Goal: Answer question/provide support

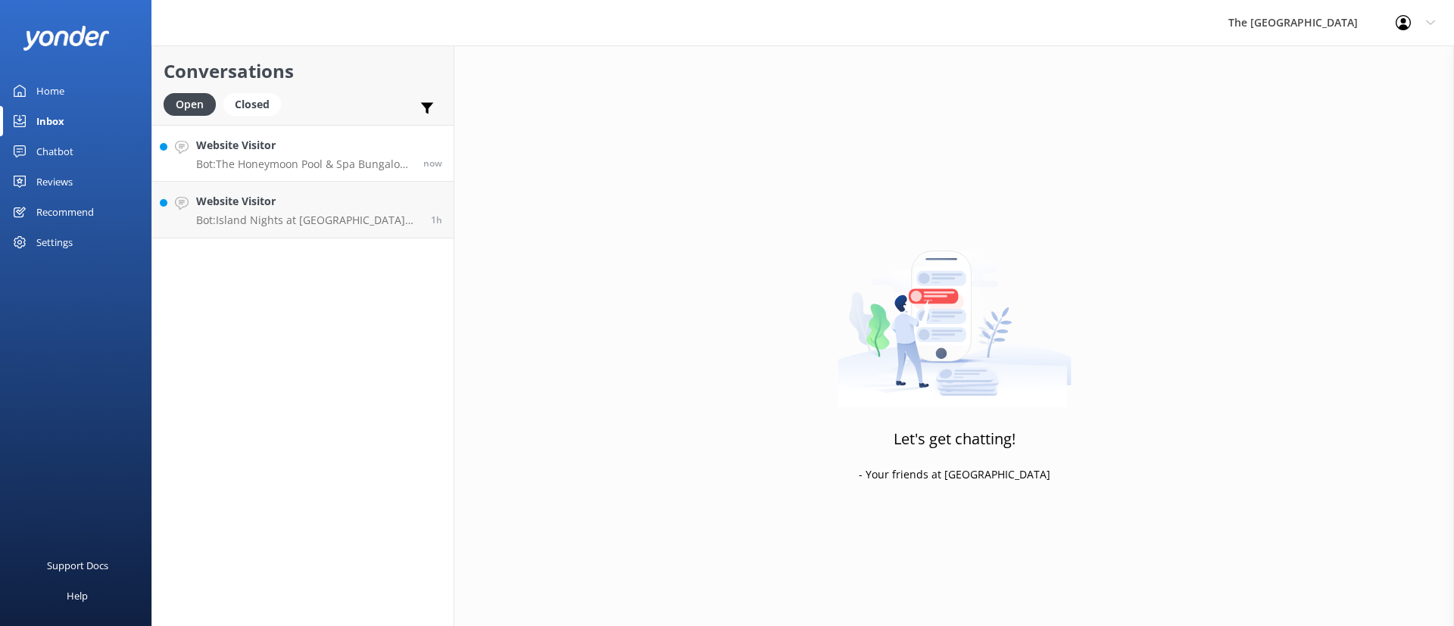
drag, startPoint x: 0, startPoint y: 0, endPoint x: 278, endPoint y: 142, distance: 311.9
click at [278, 142] on h4 "Website Visitor" at bounding box center [304, 145] width 216 height 17
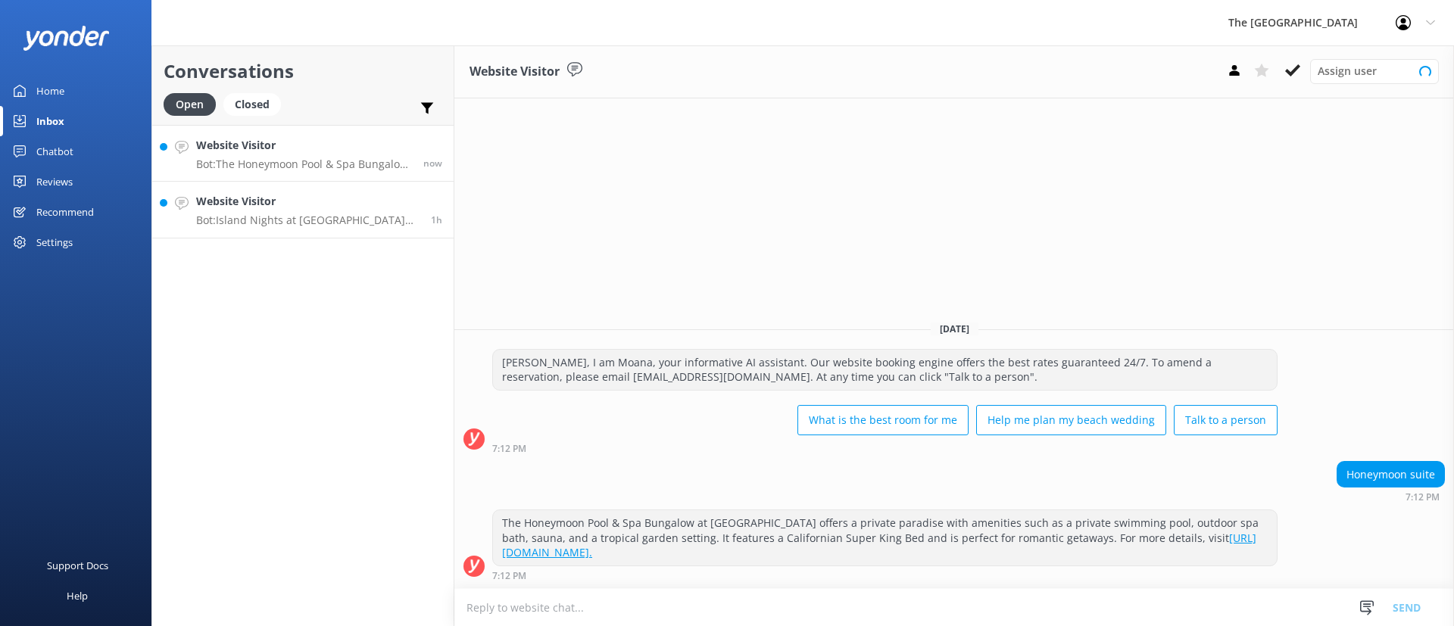
click at [310, 226] on p "Bot: Island Nights at [GEOGRAPHIC_DATA] feature the "Legends of Polynesia" Isla…" at bounding box center [307, 221] width 223 height 14
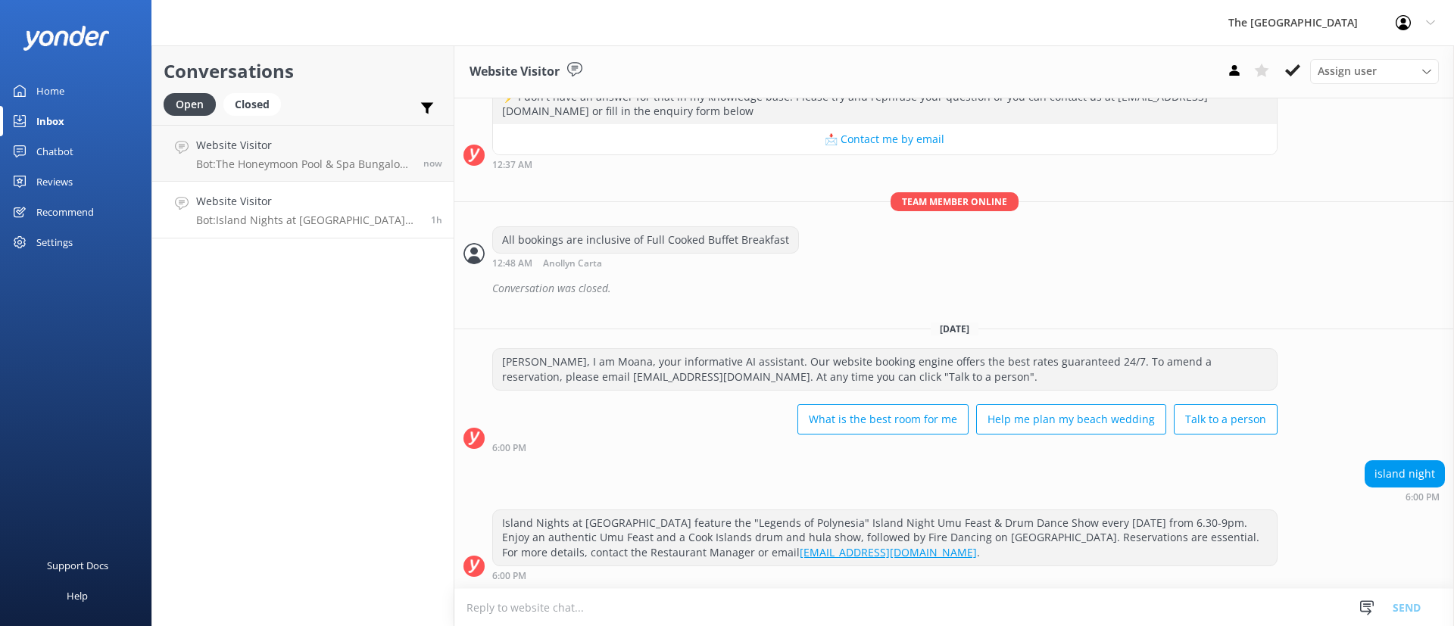
scroll to position [19360, 0]
click at [1299, 61] on button at bounding box center [1292, 70] width 27 height 23
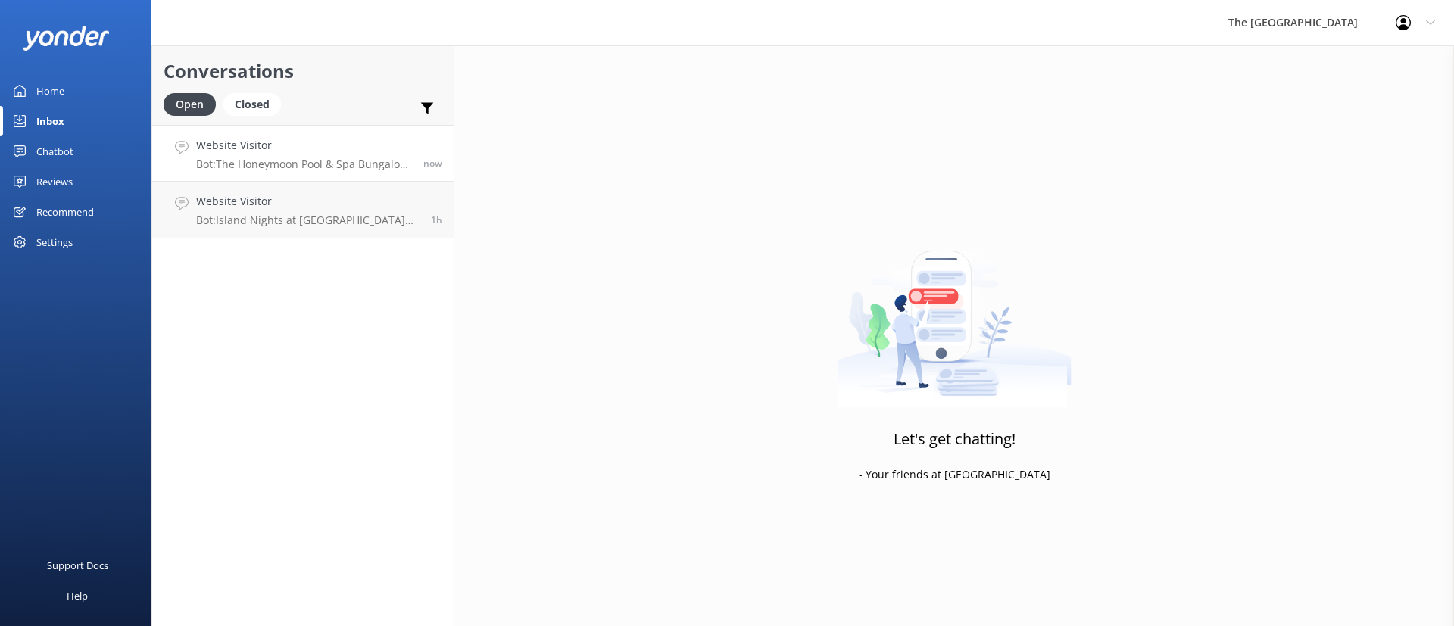
click at [330, 148] on h4 "Website Visitor" at bounding box center [304, 145] width 216 height 17
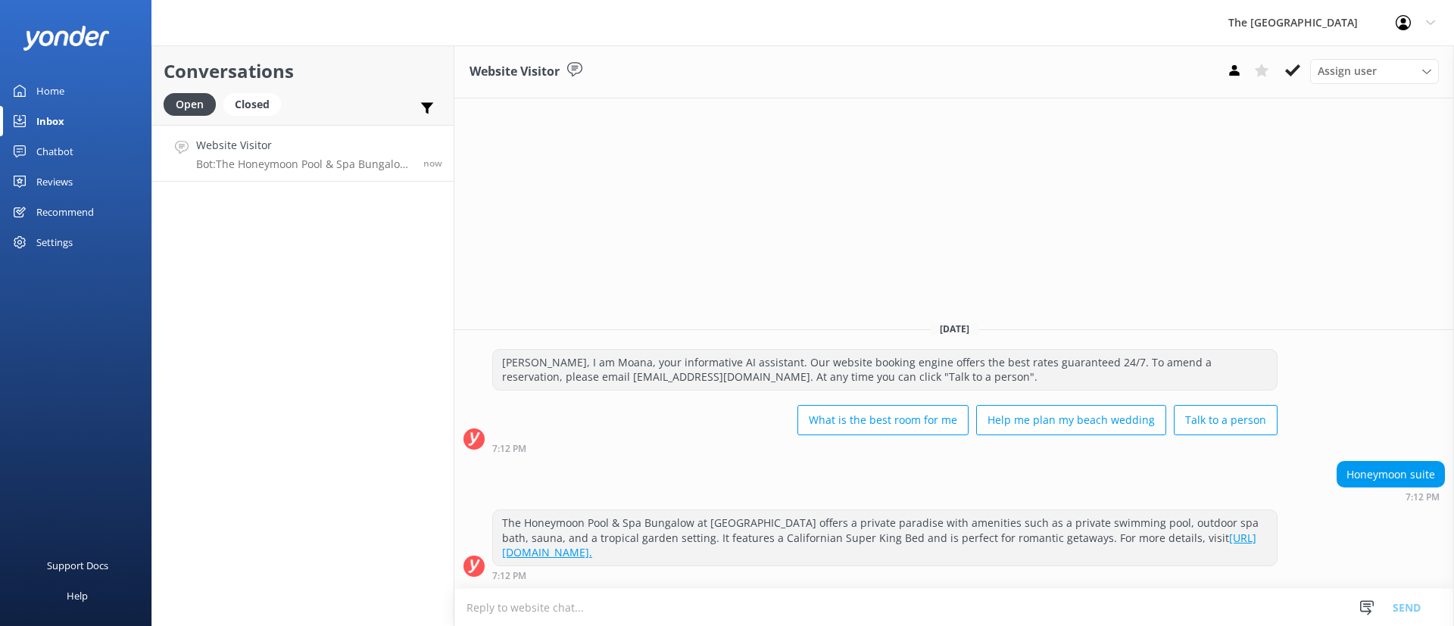
click at [354, 273] on div "Conversations Open Closed Important Assigned to me Unassigned Website Visitor B…" at bounding box center [302, 335] width 303 height 581
